Goal: Transaction & Acquisition: Purchase product/service

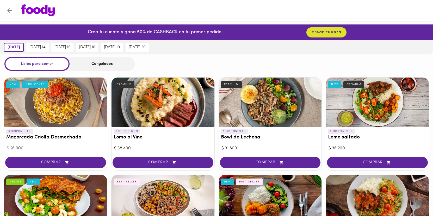
click at [69, 126] on div at bounding box center [55, 103] width 103 height 50
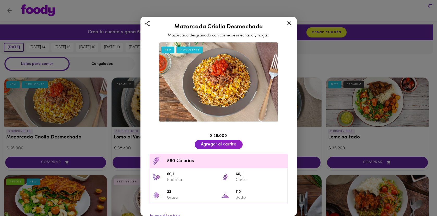
click at [47, 119] on div "Mazorcada Criolla Desmechada Mazorcada desgranada con carne desmechada y hogao …" at bounding box center [218, 108] width 437 height 216
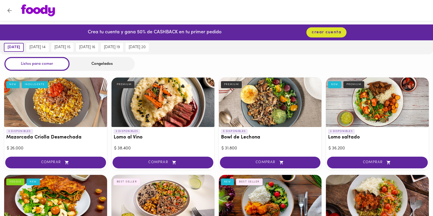
click at [47, 119] on div at bounding box center [55, 103] width 103 height 50
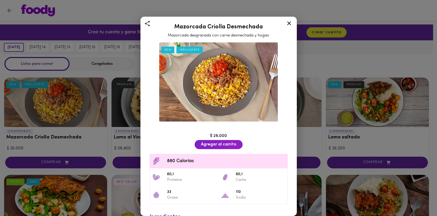
click at [292, 27] on div at bounding box center [289, 24] width 13 height 13
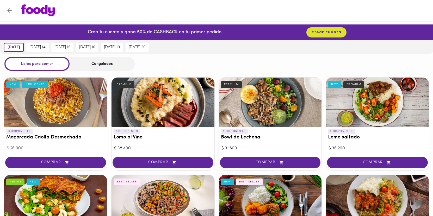
click at [157, 106] on div at bounding box center [163, 103] width 103 height 50
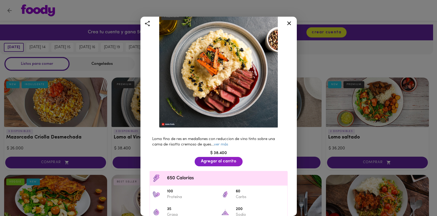
scroll to position [73, 0]
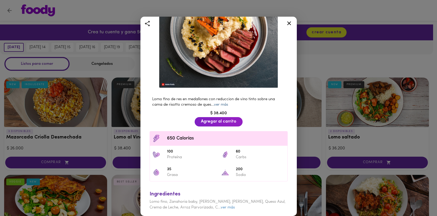
click at [226, 103] on link "ver más" at bounding box center [221, 105] width 14 height 4
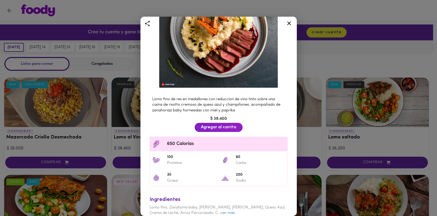
click at [287, 22] on icon at bounding box center [289, 23] width 7 height 7
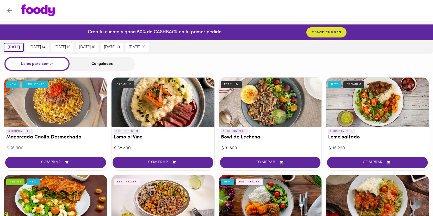
click at [272, 112] on div at bounding box center [270, 103] width 103 height 50
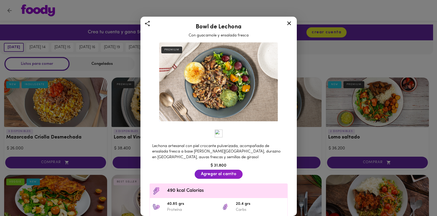
drag, startPoint x: 288, startPoint y: 25, endPoint x: 294, endPoint y: 32, distance: 9.1
click at [288, 25] on icon at bounding box center [289, 23] width 7 height 7
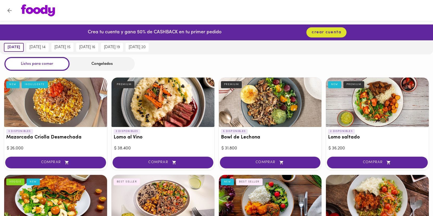
click at [387, 96] on div at bounding box center [377, 103] width 103 height 50
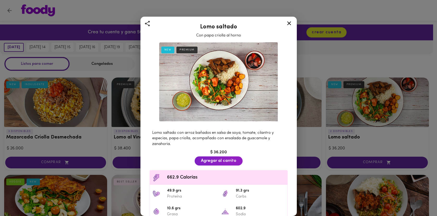
click at [287, 22] on icon at bounding box center [289, 23] width 7 height 7
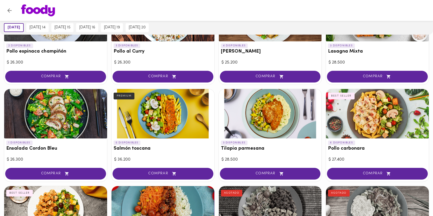
scroll to position [364, 0]
